Goal: Register for event/course

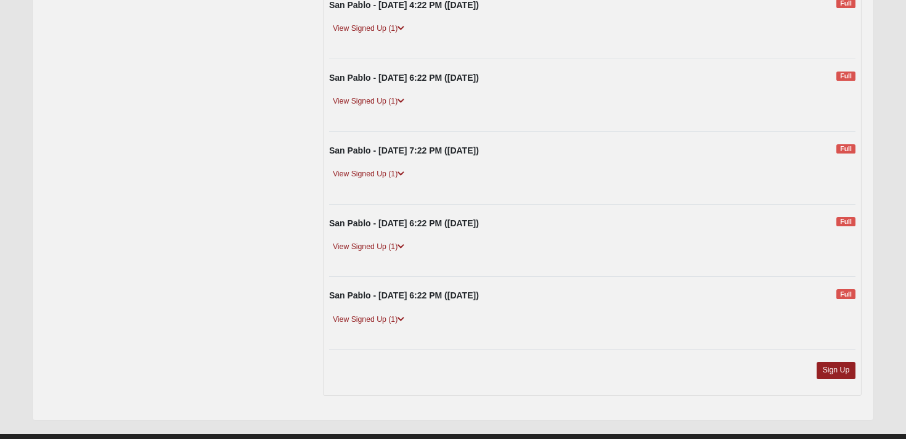
scroll to position [444, 0]
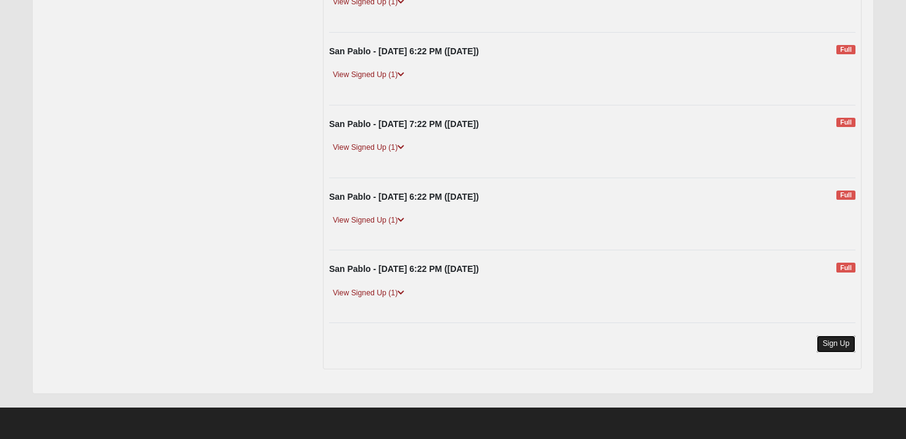
click at [842, 346] on link "Sign Up" at bounding box center [836, 343] width 39 height 17
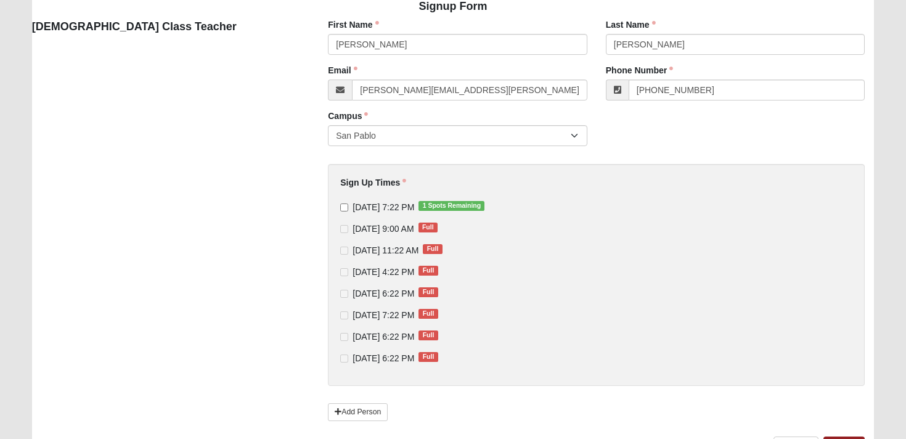
scroll to position [112, 0]
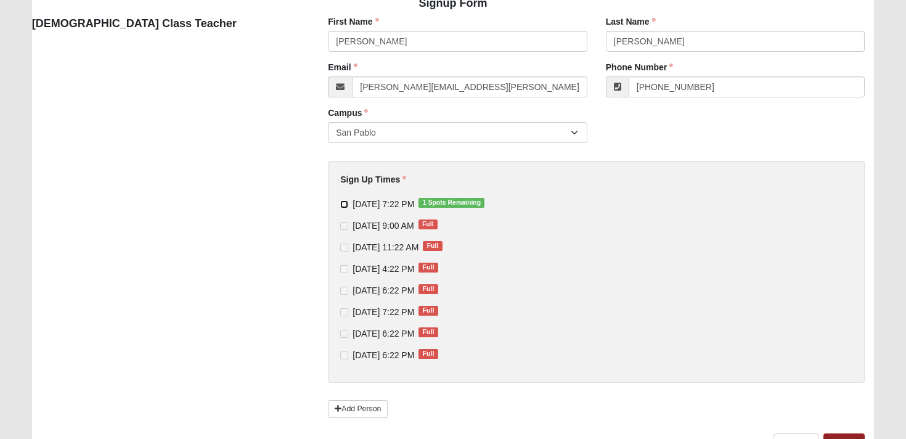
click at [343, 202] on input "[DATE] 7:22 PM 1 Spots Remaining" at bounding box center [344, 204] width 8 height 8
checkbox input "true"
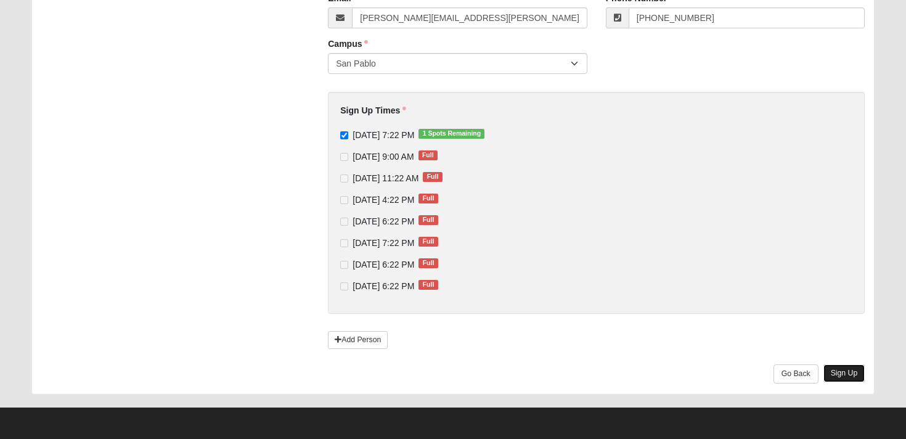
click at [850, 377] on link "Sign Up" at bounding box center [844, 373] width 42 height 18
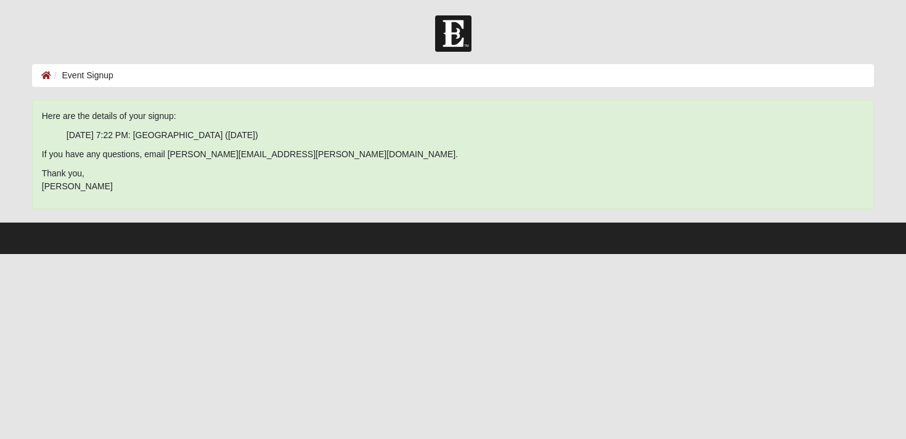
scroll to position [0, 0]
